Goal: Information Seeking & Learning: Learn about a topic

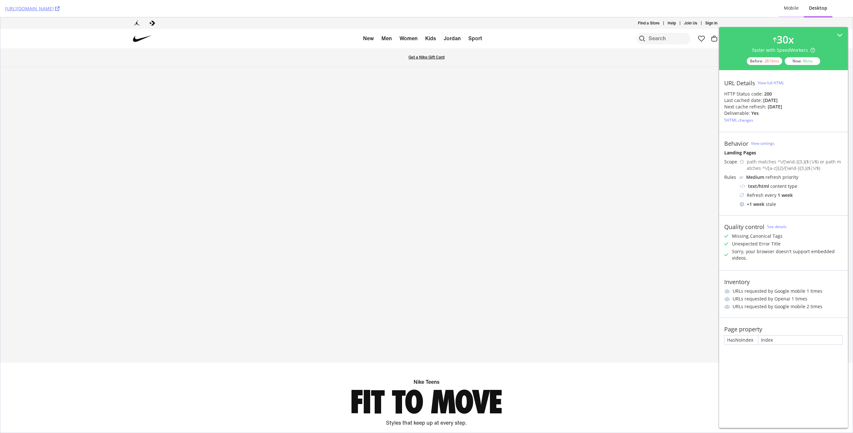
click at [791, 10] on div "Mobile" at bounding box center [790, 8] width 15 height 6
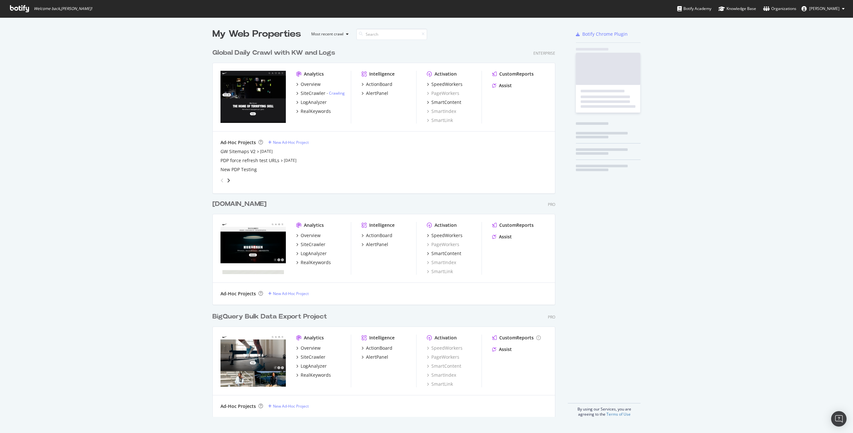
scroll to position [376, 348]
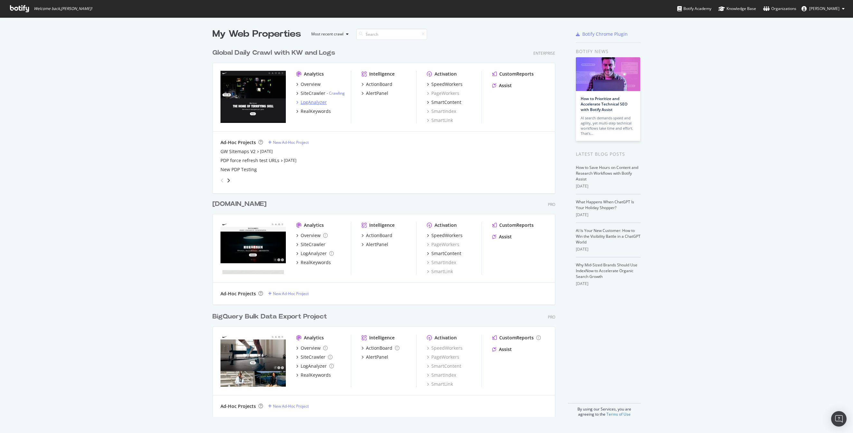
click at [314, 103] on div "LogAnalyzer" at bounding box center [313, 102] width 26 height 6
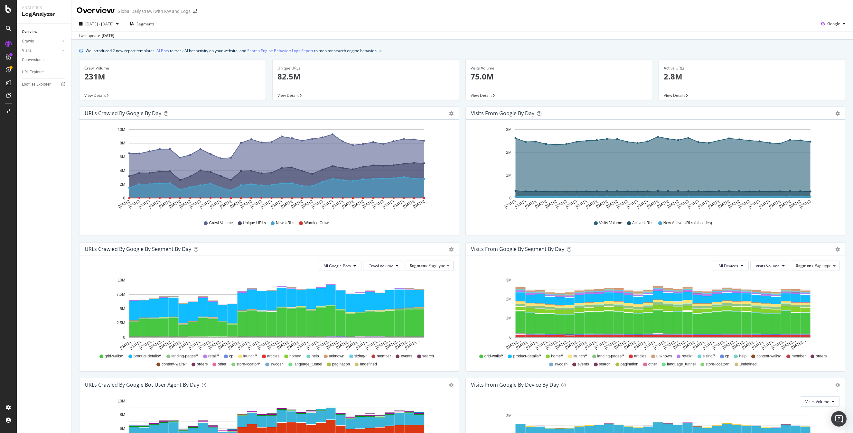
click at [479, 40] on div "We introduced 2 new report templates: AI Bots to track AI bot activity on your …" at bounding box center [461, 288] width 781 height 497
click at [37, 42] on link "Crawls" at bounding box center [41, 41] width 38 height 7
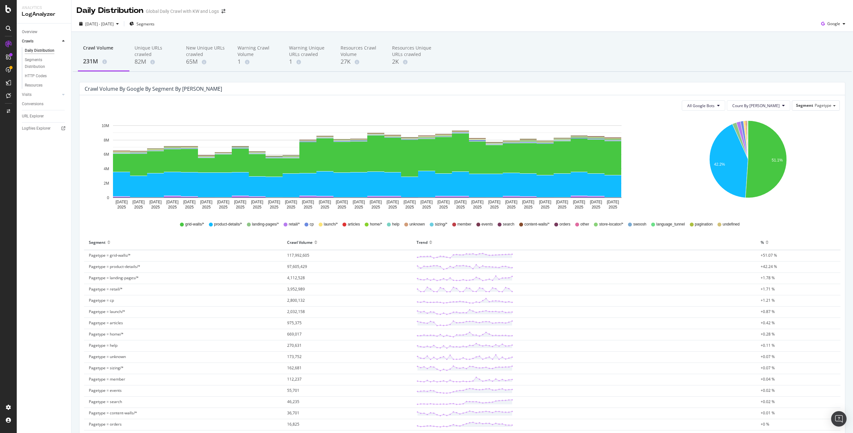
click at [531, 22] on div "[DATE] - [DATE] Segments Google" at bounding box center [461, 25] width 781 height 13
click at [827, 105] on span "Pagetype" at bounding box center [822, 105] width 17 height 5
click at [806, 167] on div "Parameters" at bounding box center [810, 167] width 51 height 9
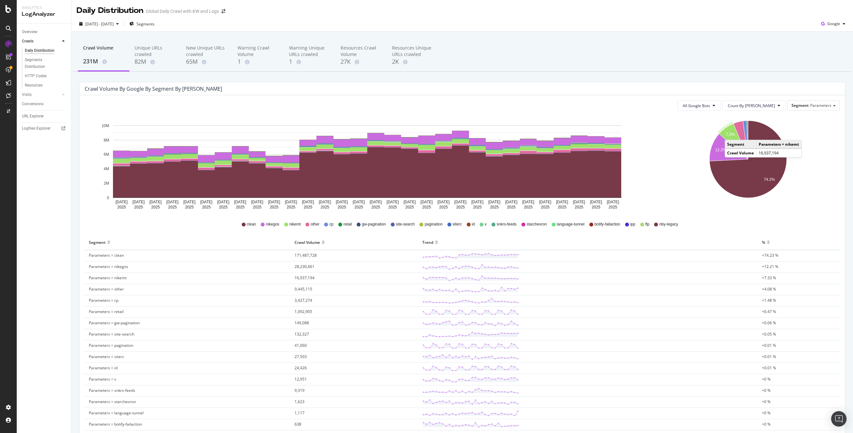
scroll to position [2, 0]
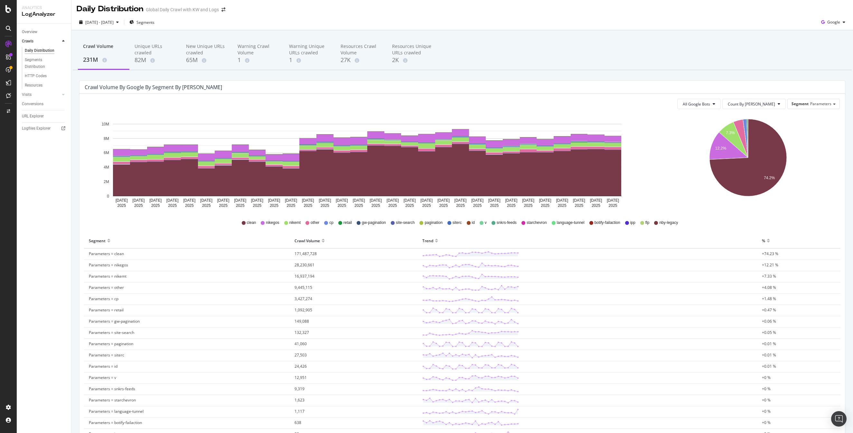
click at [686, 46] on div "Crawl Volume 231M Unique URLs crawled 82M New Unique URLs crawled 65M Warning C…" at bounding box center [462, 54] width 779 height 32
click at [659, 65] on div "Crawl Volume 231M Unique URLs crawled 82M New Unique URLs crawled 65M Warning C…" at bounding box center [462, 54] width 779 height 32
click at [678, 32] on div "Crawl Volume 231M Unique URLs crawled 82M New Unique URLs crawled 65M Warning C…" at bounding box center [461, 272] width 781 height 484
click at [677, 39] on div "Crawl Volume 231M Unique URLs crawled 82M New Unique URLs crawled 65M Warning C…" at bounding box center [462, 54] width 779 height 32
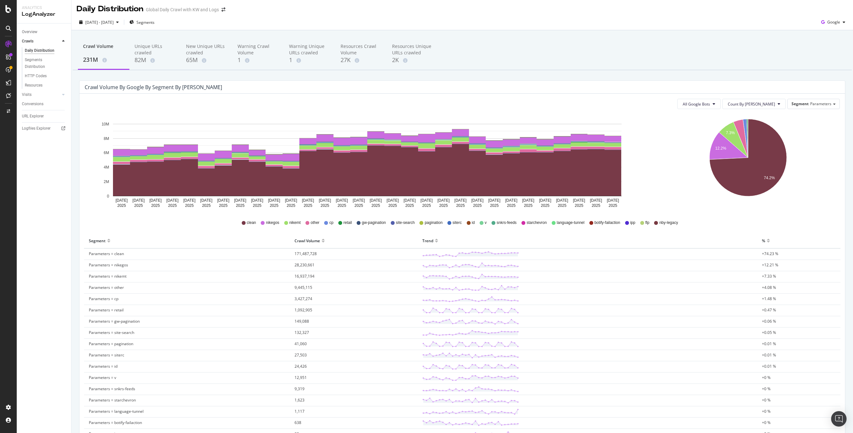
scroll to position [2, 0]
click at [666, 52] on div "Crawl Volume 231M Unique URLs crawled 82M New Unique URLs crawled 65M Warning C…" at bounding box center [462, 54] width 779 height 32
click at [612, 67] on div "Crawl Volume 231M Unique URLs crawled 82M New Unique URLs crawled 65M Warning C…" at bounding box center [462, 54] width 779 height 32
click at [627, 52] on div "Crawl Volume 231M Unique URLs crawled 82M New Unique URLs crawled 65M Warning C…" at bounding box center [462, 54] width 779 height 32
click at [154, 19] on span "Segments" at bounding box center [145, 21] width 18 height 5
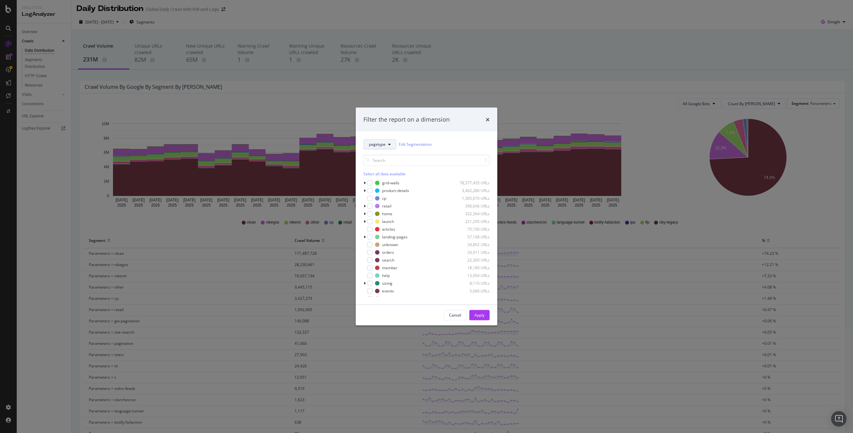
click at [385, 143] on span "pagetype" at bounding box center [377, 144] width 17 height 5
click at [384, 181] on span "Geos" at bounding box center [380, 179] width 23 height 6
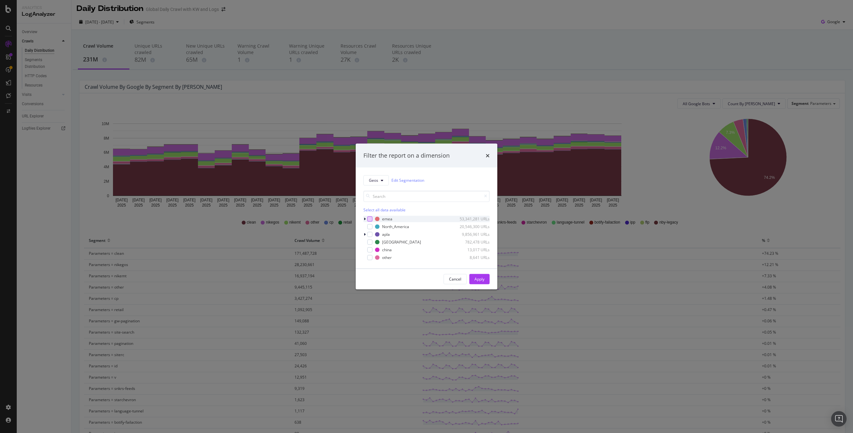
click at [370, 218] on div "modal" at bounding box center [369, 218] width 5 height 5
click at [370, 234] on div "modal" at bounding box center [369, 234] width 5 height 5
click at [370, 244] on div "modal" at bounding box center [369, 241] width 5 height 5
click at [477, 280] on div "Apply" at bounding box center [479, 278] width 10 height 5
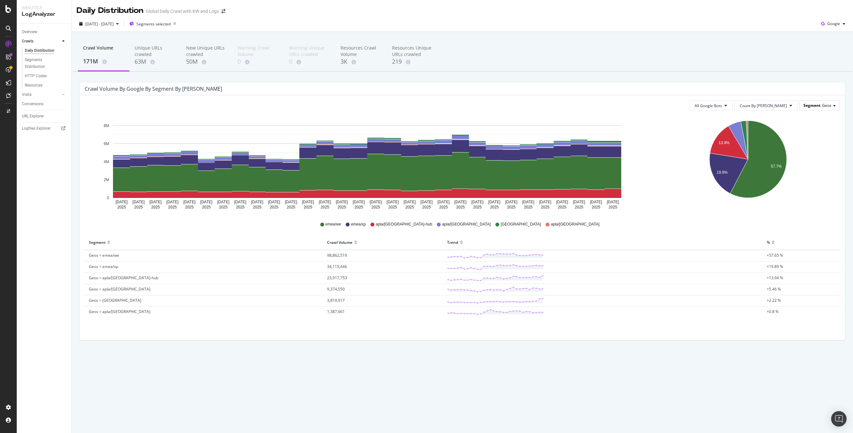
click at [823, 103] on span "Geos" at bounding box center [826, 105] width 9 height 5
click at [799, 167] on div "Parameters" at bounding box center [810, 167] width 51 height 9
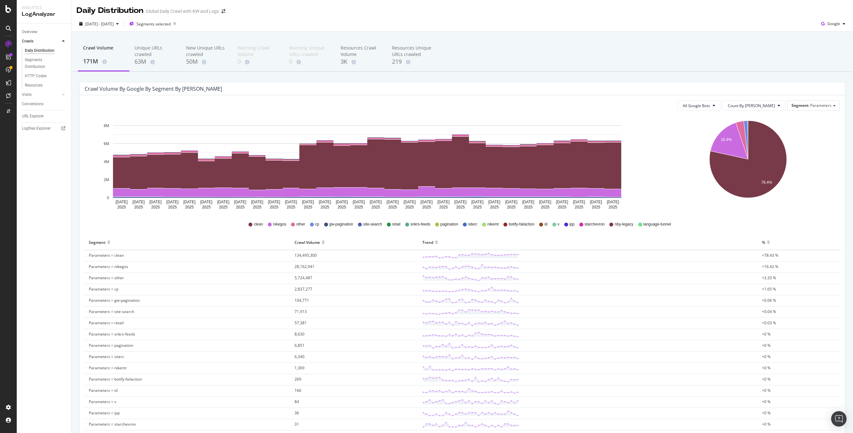
click at [682, 59] on div "Crawl Volume 171M Unique URLs crawled 63M New Unique URLs crawled 50M Warning C…" at bounding box center [462, 56] width 779 height 32
click at [140, 55] on div "Unique URLs crawled" at bounding box center [154, 51] width 41 height 13
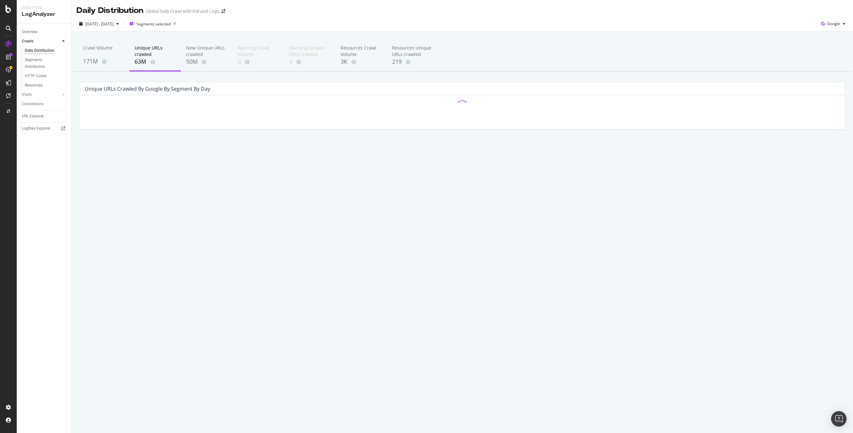
click at [507, 22] on div "[DATE] - [DATE] Segments selected Google" at bounding box center [461, 25] width 781 height 13
click at [516, 19] on div "[DATE] - [DATE] Segments selected Google" at bounding box center [461, 25] width 781 height 13
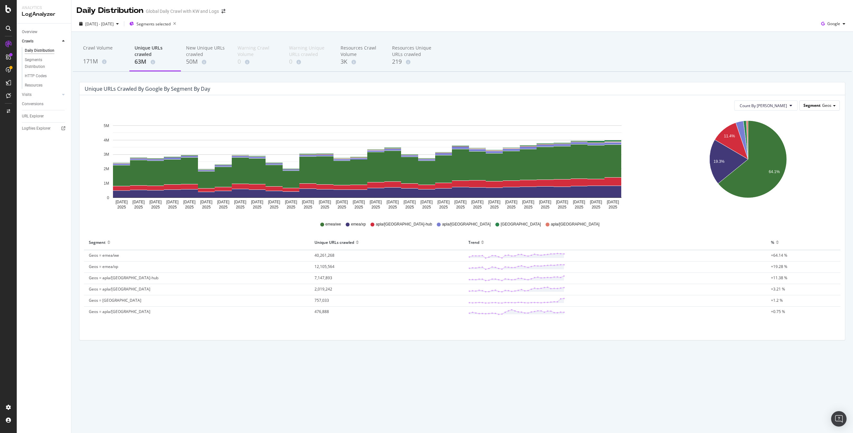
click at [827, 103] on span "Geos" at bounding box center [826, 105] width 9 height 5
click at [800, 167] on div "Parameters" at bounding box center [810, 167] width 51 height 9
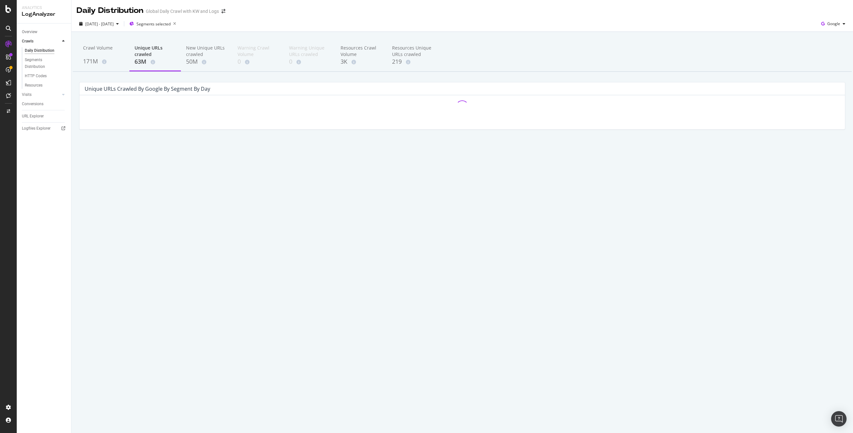
click at [573, 37] on div "Crawl Volume 171M Unique URLs crawled 63M New Unique URLs crawled 50M Warning C…" at bounding box center [461, 95] width 781 height 127
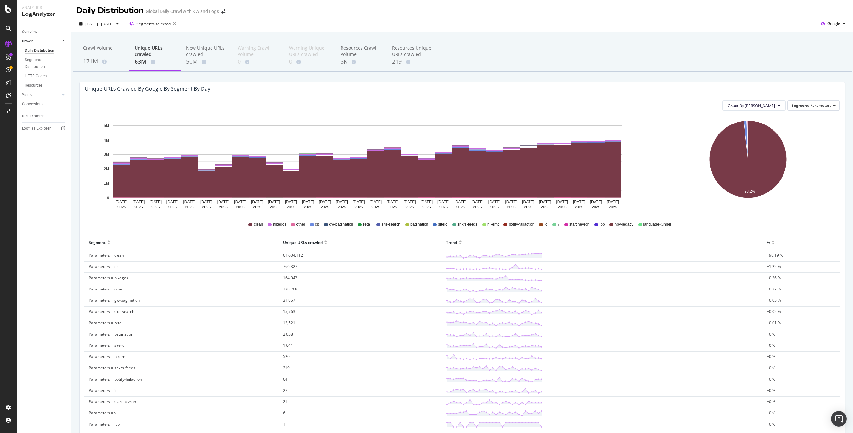
click at [565, 23] on div "[DATE] - [DATE] Segments selected Google" at bounding box center [461, 25] width 781 height 13
click at [332, 28] on div "[DATE] - [DATE] Segments selected Google" at bounding box center [461, 25] width 781 height 13
click at [334, 28] on div "[DATE] - [DATE] Segments selected Google" at bounding box center [461, 25] width 781 height 13
click at [189, 64] on div "50M" at bounding box center [206, 62] width 41 height 8
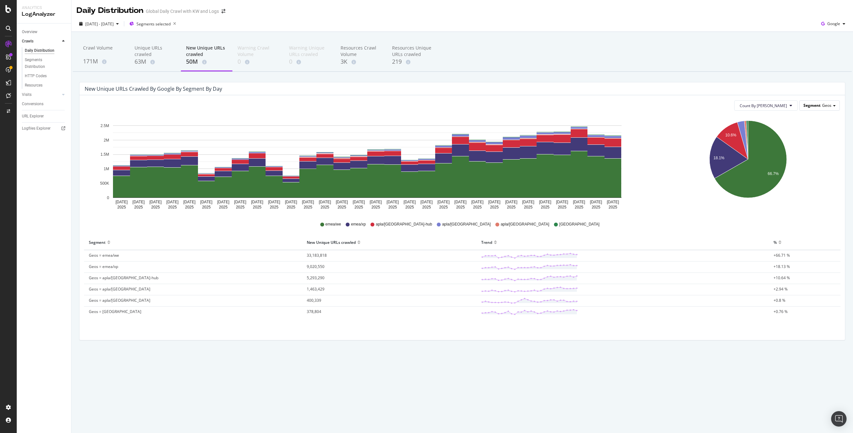
click at [814, 107] on span "Segment" at bounding box center [811, 105] width 17 height 5
click at [801, 166] on div "Parameters" at bounding box center [810, 167] width 51 height 9
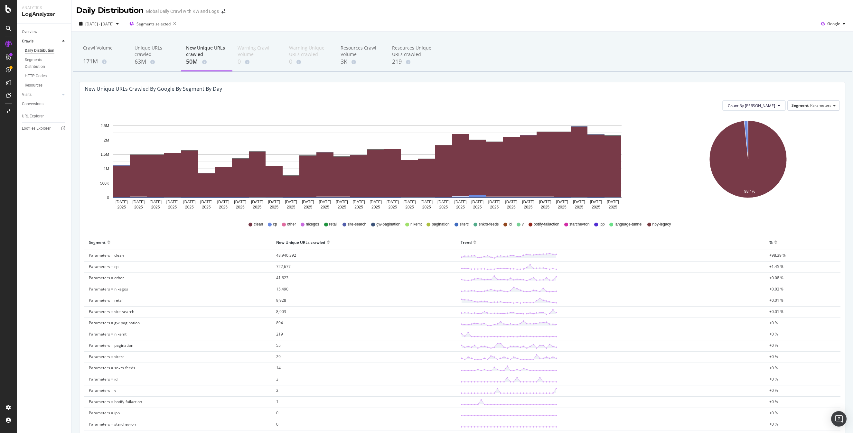
click at [663, 48] on div "Crawl Volume 171M Unique URLs crawled 63M New Unique URLs crawled 50M Warning C…" at bounding box center [462, 56] width 779 height 32
click at [812, 106] on span "Parameters" at bounding box center [820, 105] width 21 height 5
click at [809, 117] on div "Pagetype" at bounding box center [810, 114] width 51 height 9
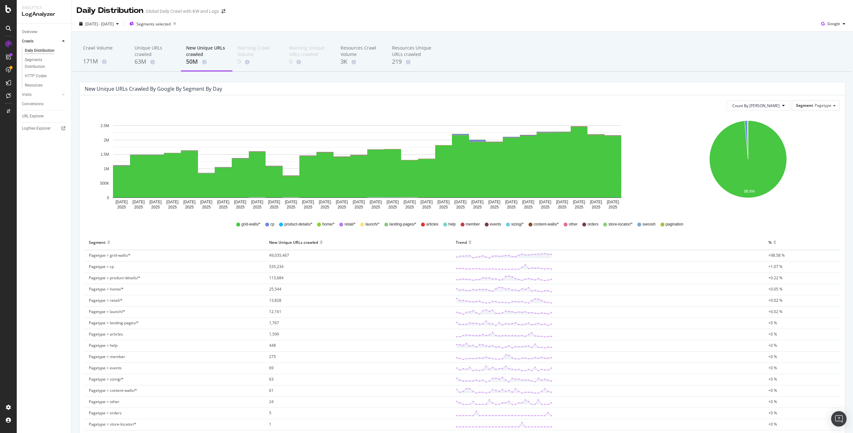
click at [338, 14] on div "Daily Distribution Global Daily Crawl with KW and Logs" at bounding box center [461, 8] width 781 height 16
click at [293, 24] on div "[DATE] - [DATE] Segments selected Google" at bounding box center [461, 25] width 781 height 13
